Goal: Task Accomplishment & Management: Use online tool/utility

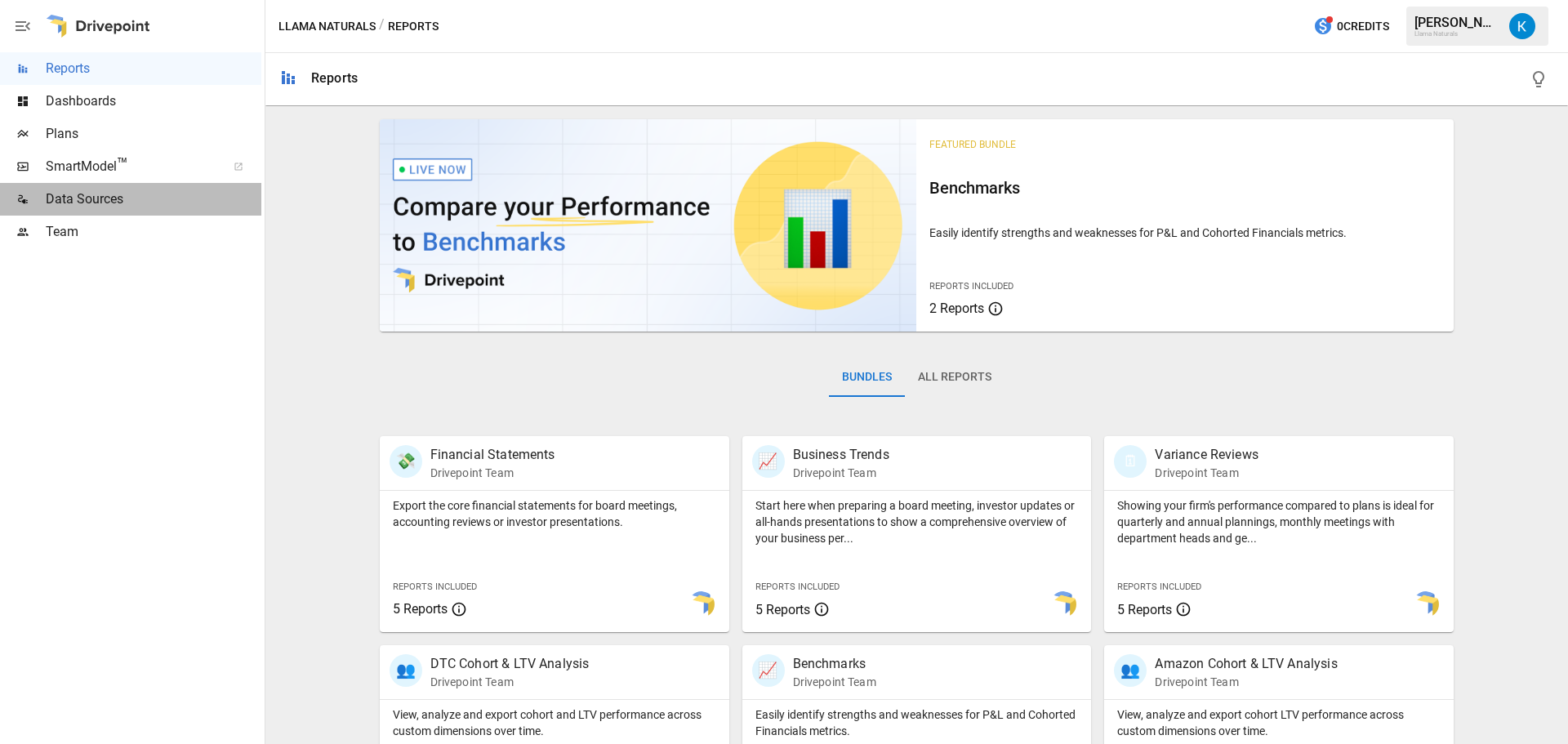
click at [134, 201] on span "Data Sources" at bounding box center [153, 199] width 215 height 20
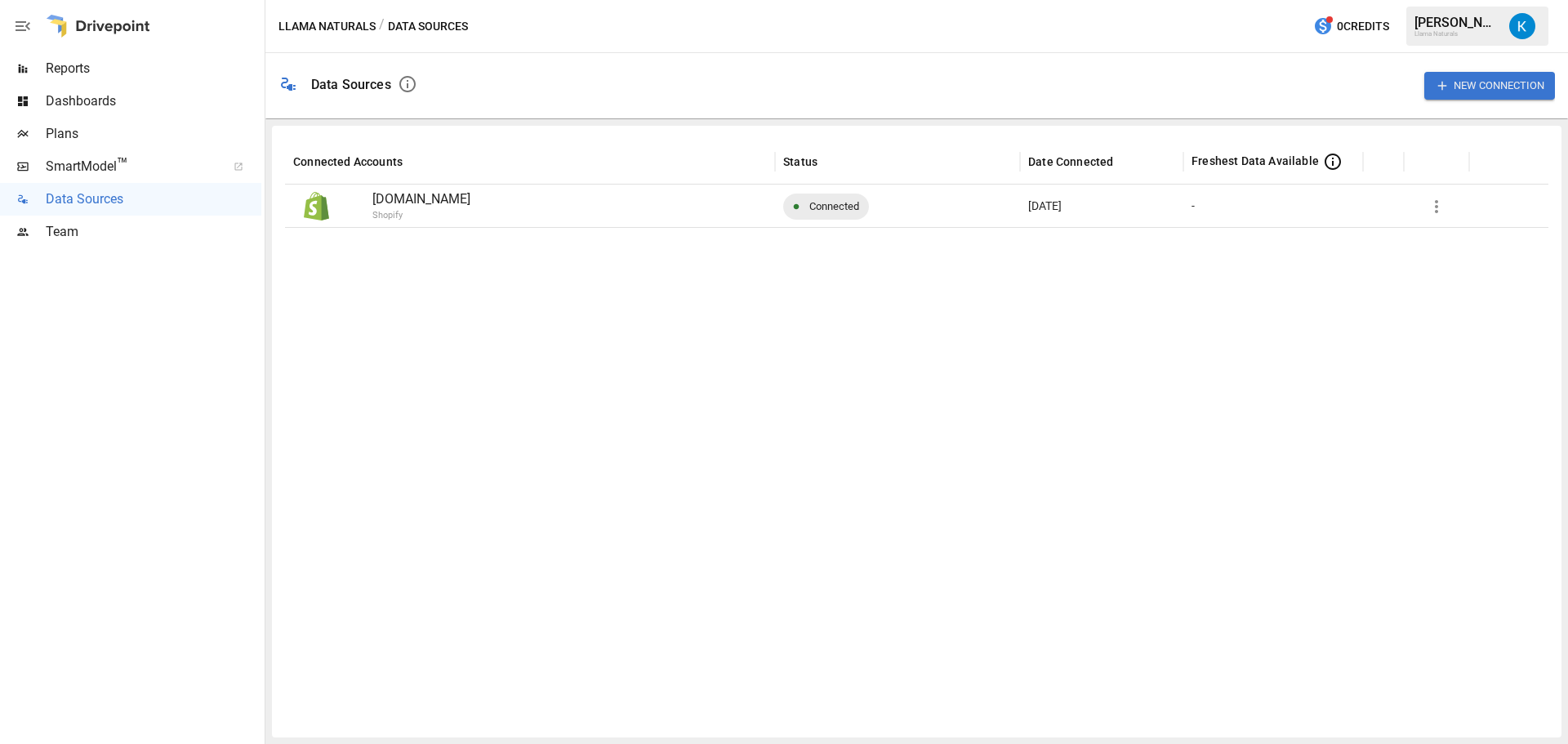
click at [1532, 80] on button "New Connection" at bounding box center [1489, 86] width 131 height 27
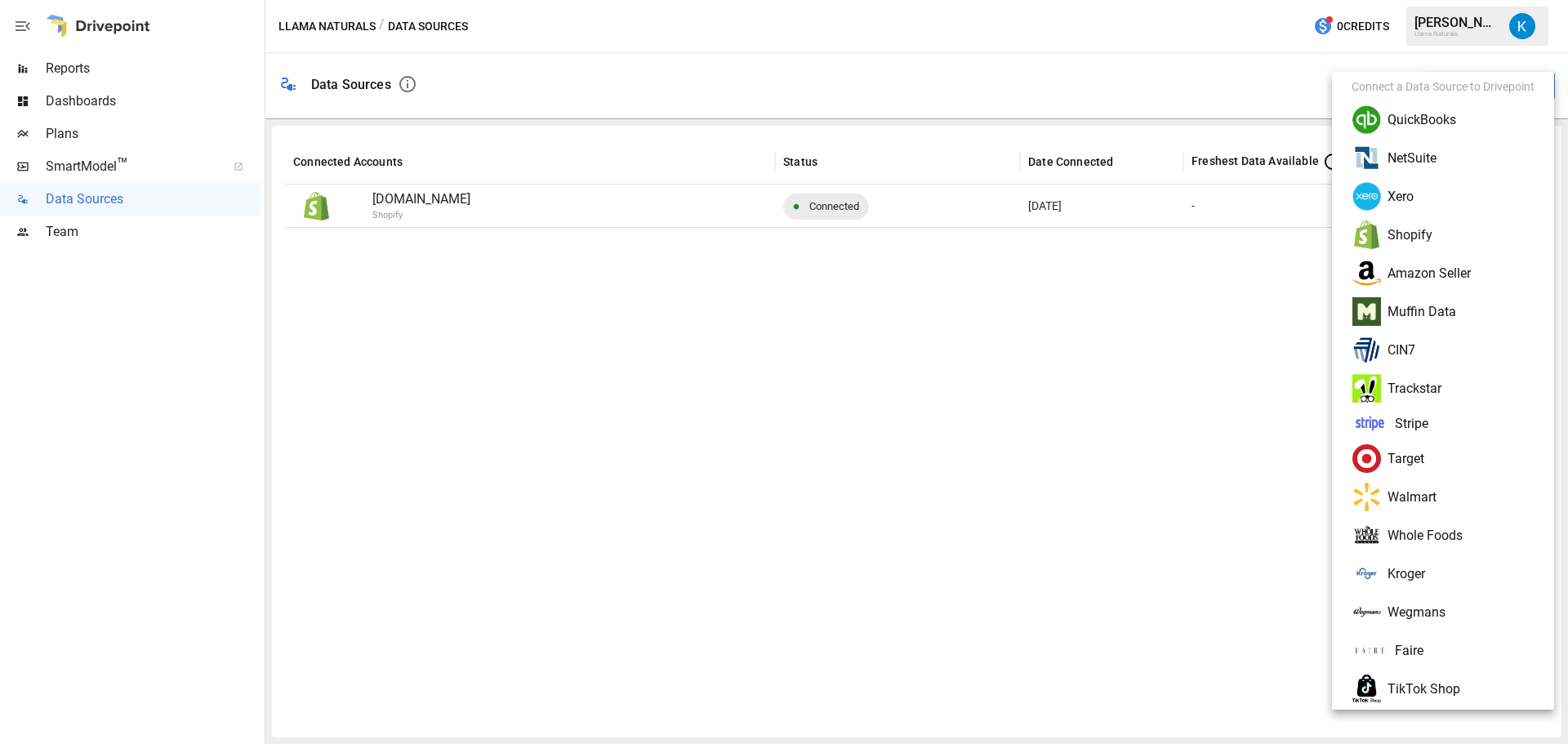
click at [1418, 129] on li "QuickBooks" at bounding box center [1442, 119] width 209 height 38
